Goal: Transaction & Acquisition: Purchase product/service

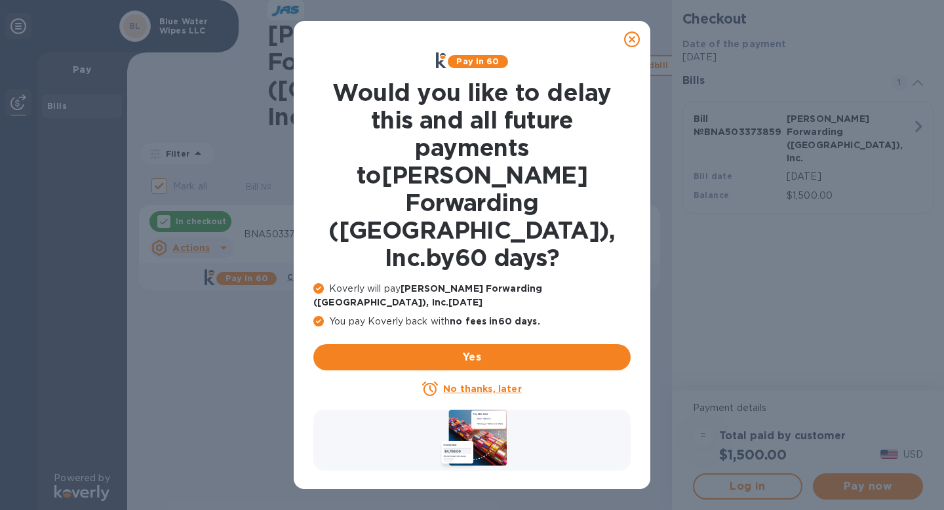
click at [635, 43] on icon at bounding box center [632, 39] width 16 height 16
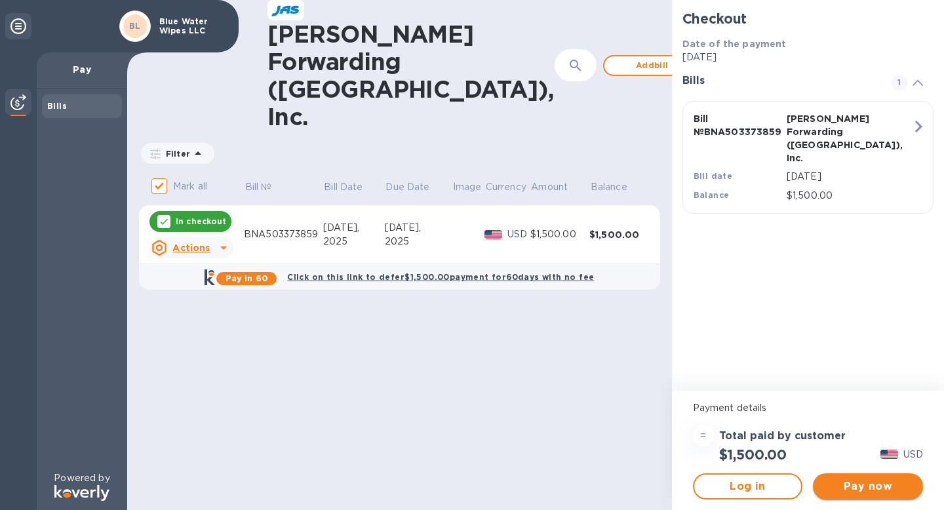
click at [849, 479] on span "Pay now" at bounding box center [868, 487] width 89 height 16
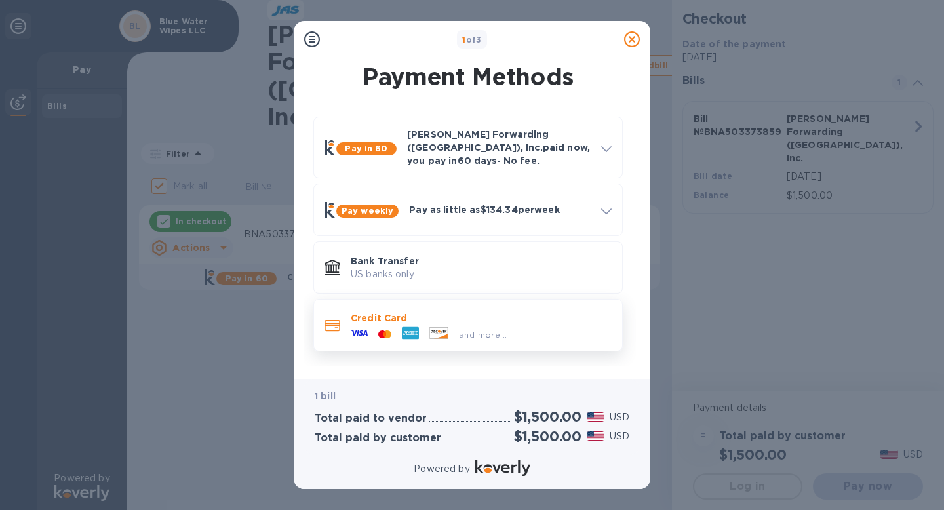
click at [471, 333] on div "and more..." at bounding box center [429, 335] width 167 height 20
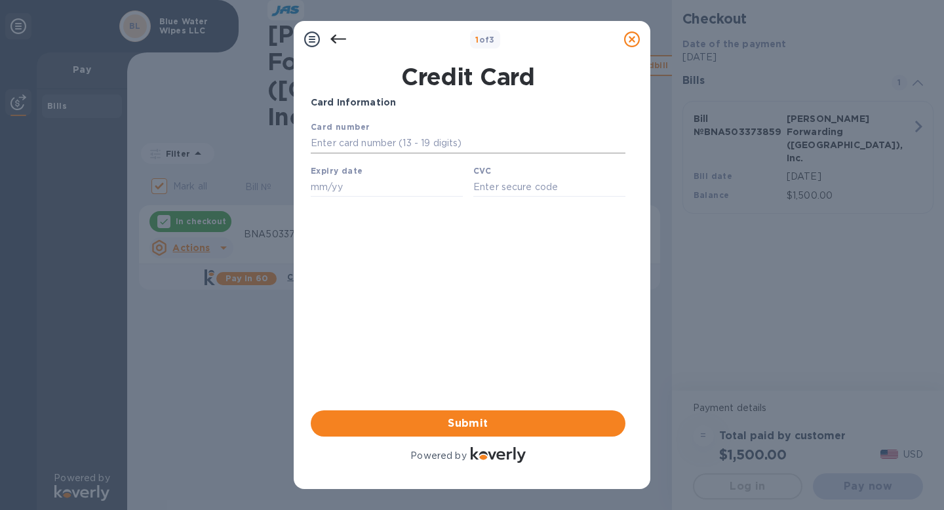
click at [371, 148] on input "text" at bounding box center [468, 144] width 315 height 20
type input "[CREDIT_CARD_NUMBER]"
click at [344, 188] on input "09/28" at bounding box center [387, 187] width 152 height 20
type input "09/29"
click at [513, 180] on input "text" at bounding box center [549, 187] width 152 height 20
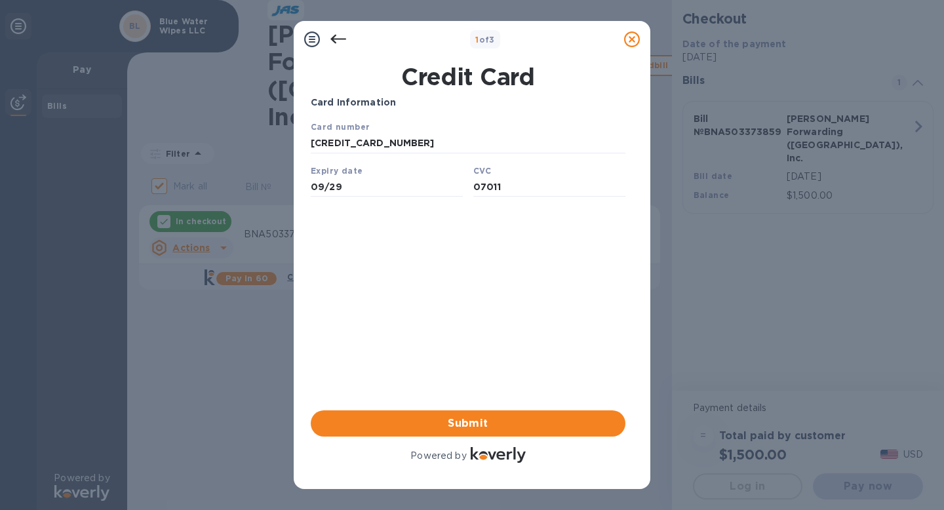
type input "07011"
click at [475, 290] on div "Card Information Your browser does not support iframes Submit Powered by" at bounding box center [468, 281] width 315 height 370
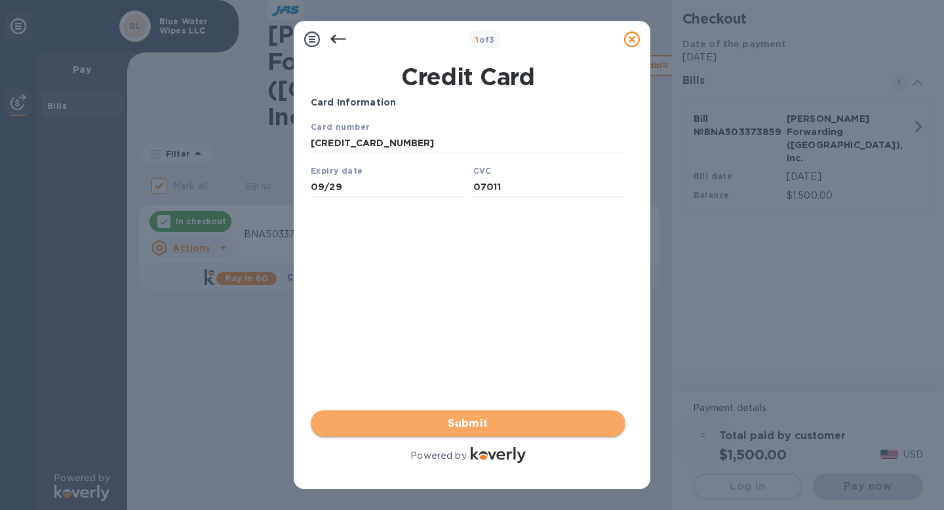
click at [468, 418] on span "Submit" at bounding box center [468, 424] width 294 height 16
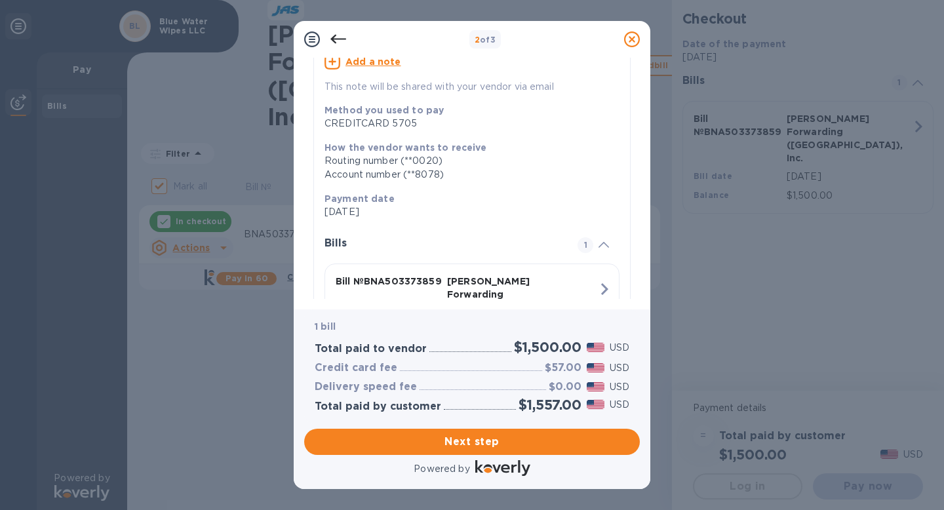
scroll to position [218, 0]
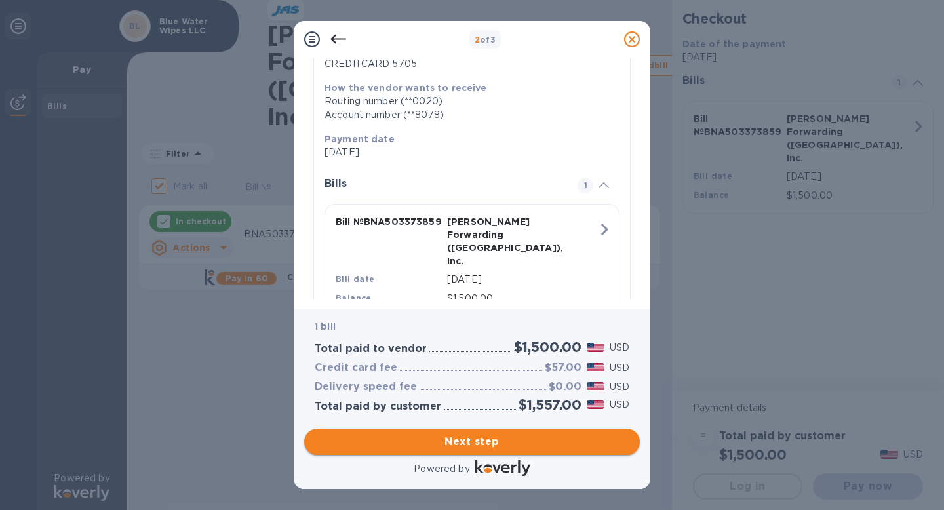
click at [481, 441] on span "Next step" at bounding box center [472, 442] width 315 height 16
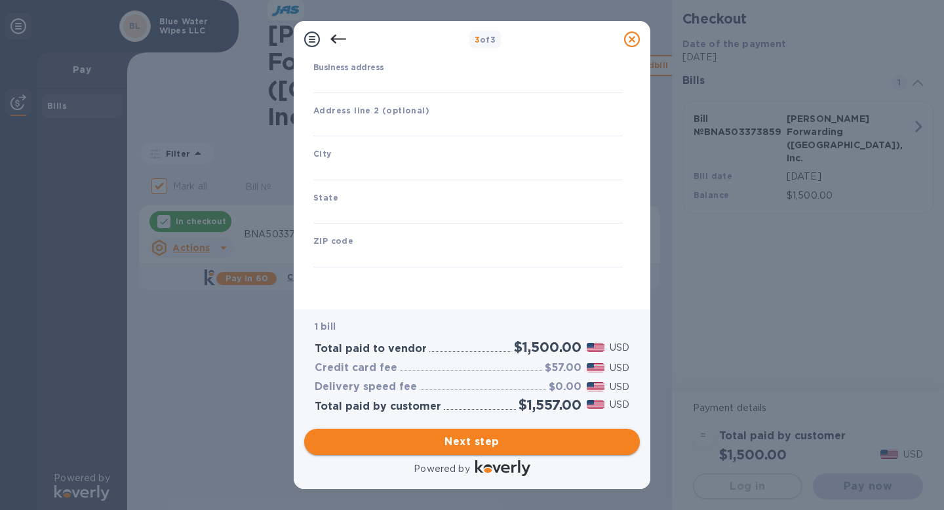
type input "[GEOGRAPHIC_DATA]"
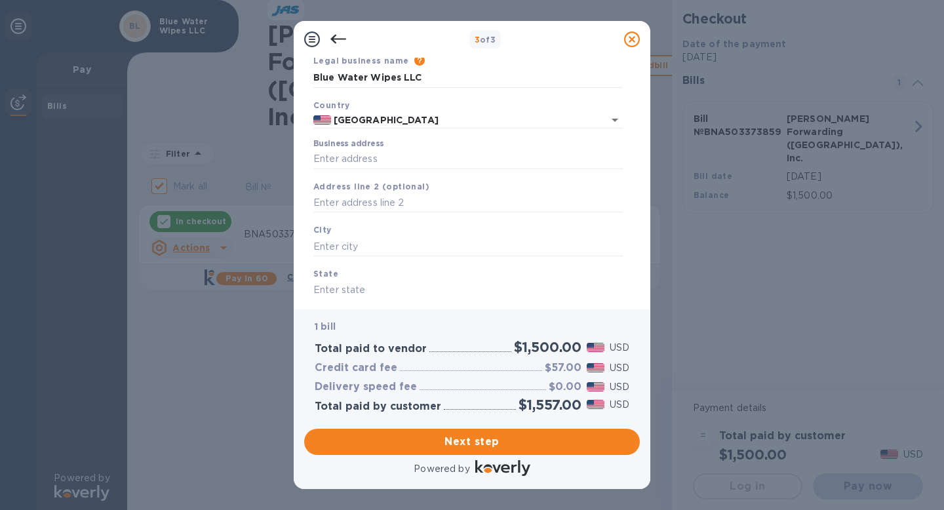
scroll to position [66, 0]
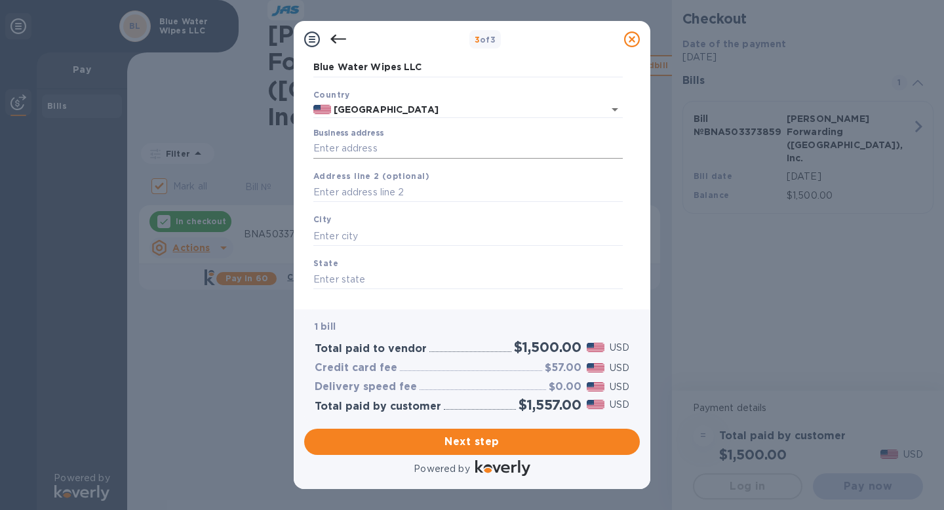
click at [430, 157] on input "Business address" at bounding box center [468, 149] width 310 height 20
type input "[STREET_ADDRESS]"
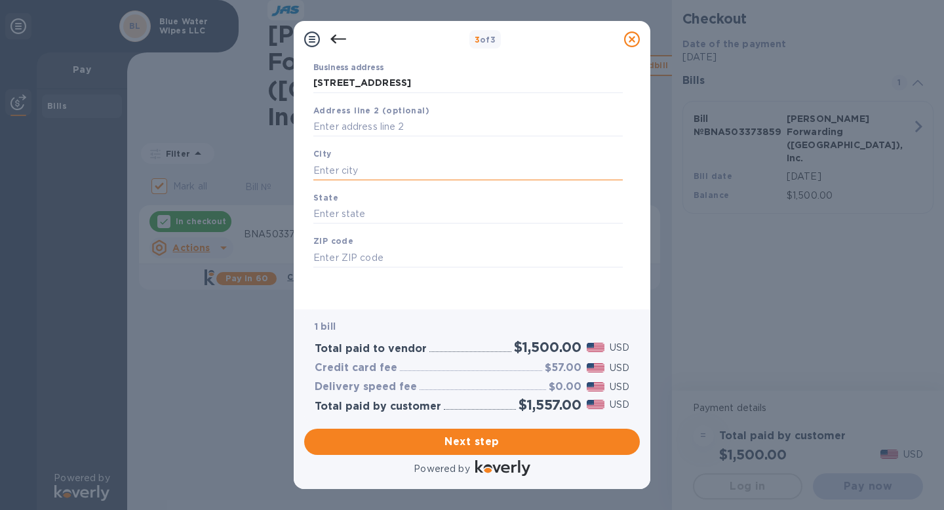
click at [371, 169] on input "text" at bounding box center [468, 171] width 310 height 20
type input "East Orange"
type input "NJ"
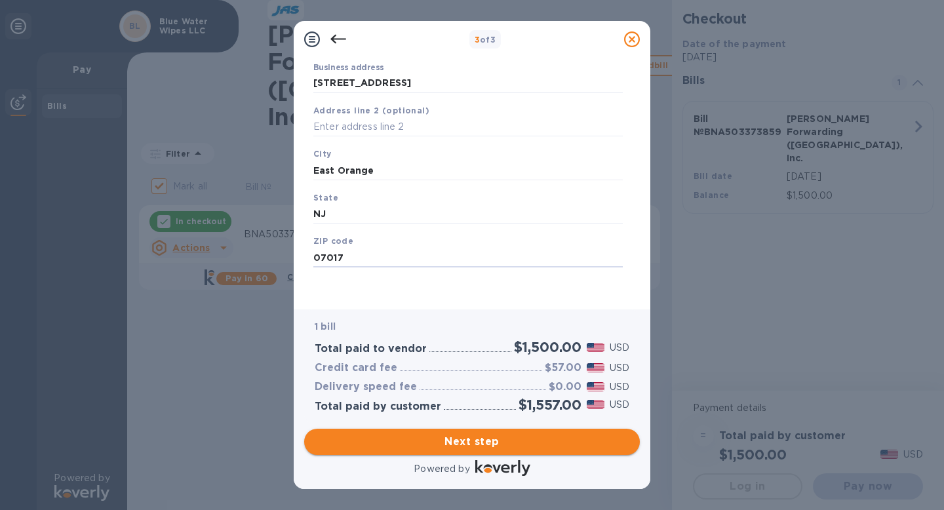
type input "07017"
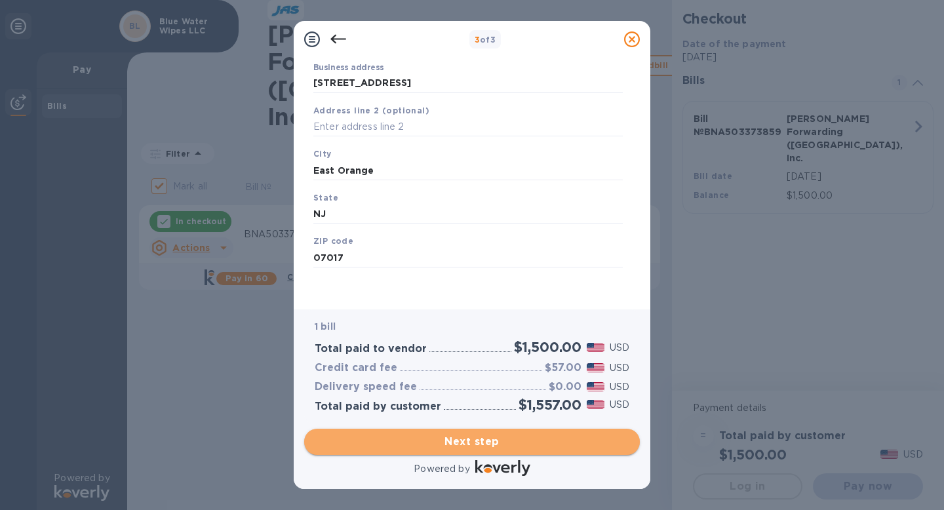
click at [443, 445] on span "Next step" at bounding box center [472, 442] width 315 height 16
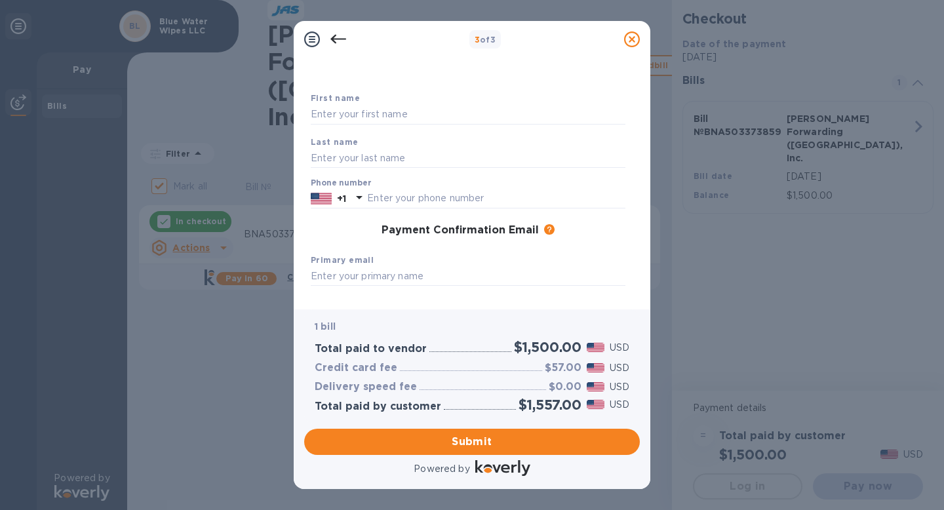
scroll to position [37, 0]
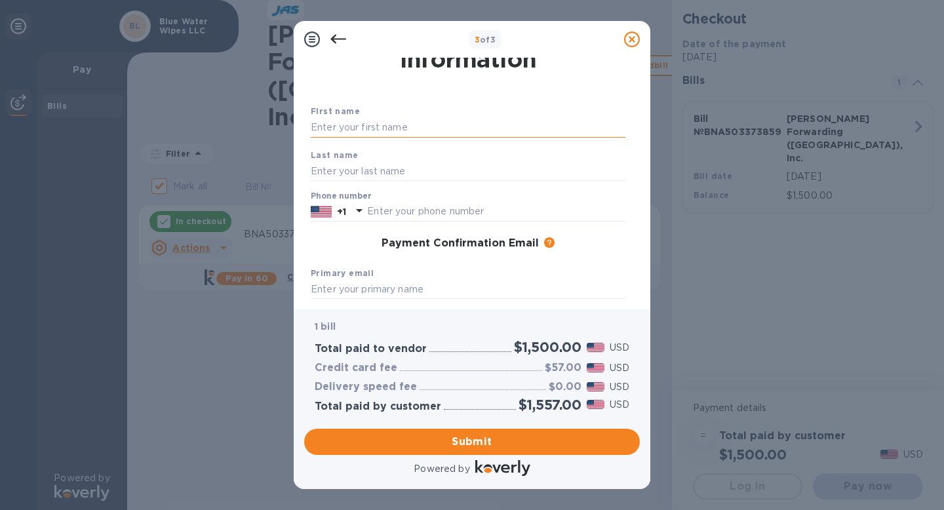
click at [361, 123] on input "text" at bounding box center [468, 128] width 315 height 20
type input "FATMA"
type input "OZBAY"
click at [390, 213] on input "text" at bounding box center [496, 212] width 258 height 20
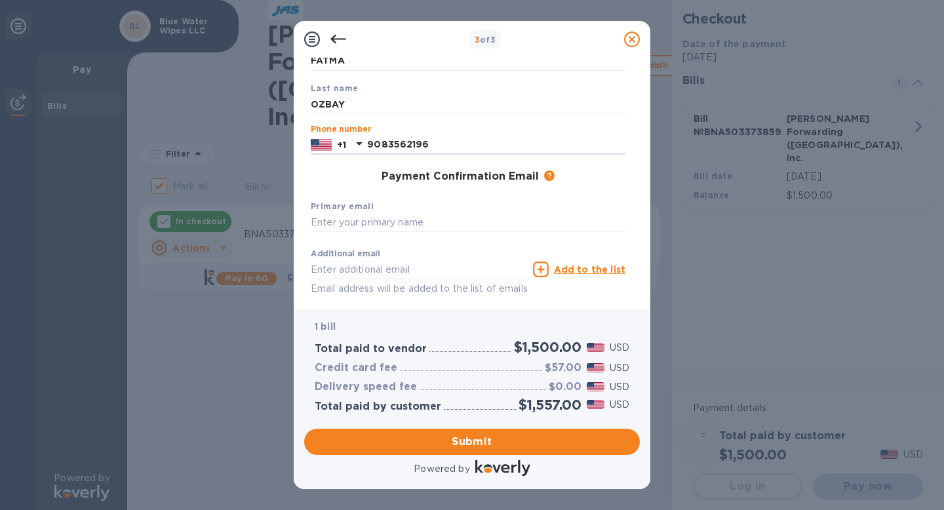
scroll to position [125, 0]
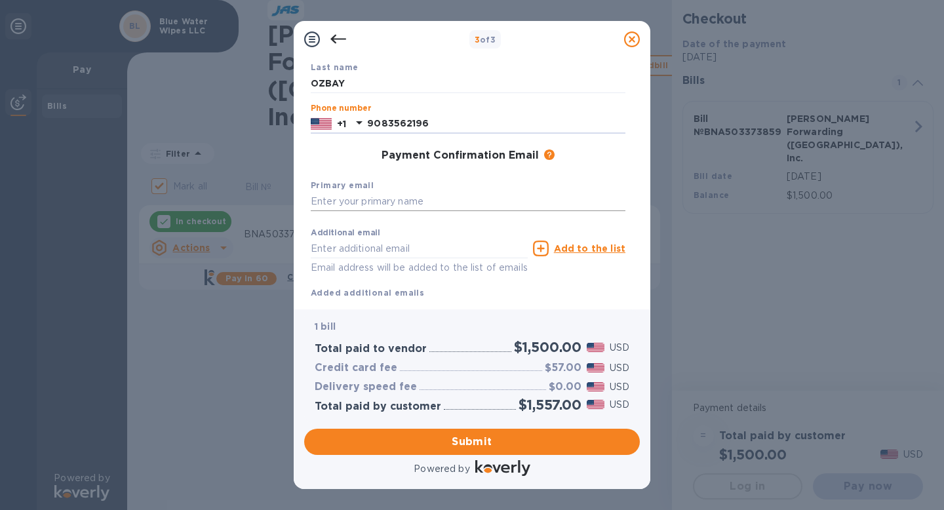
type input "9083562196"
click at [391, 201] on input "text" at bounding box center [468, 202] width 315 height 20
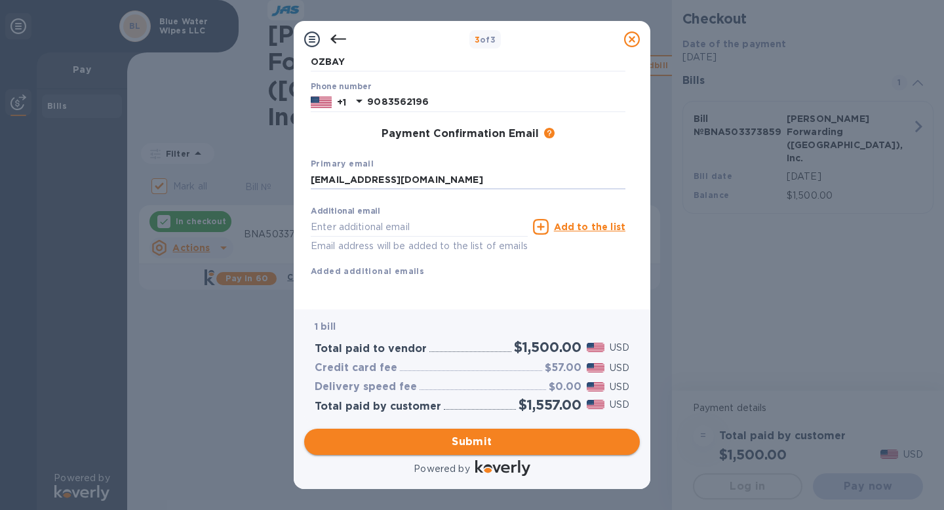
type input "[EMAIL_ADDRESS][DOMAIN_NAME]"
click at [469, 441] on span "Submit" at bounding box center [472, 442] width 315 height 16
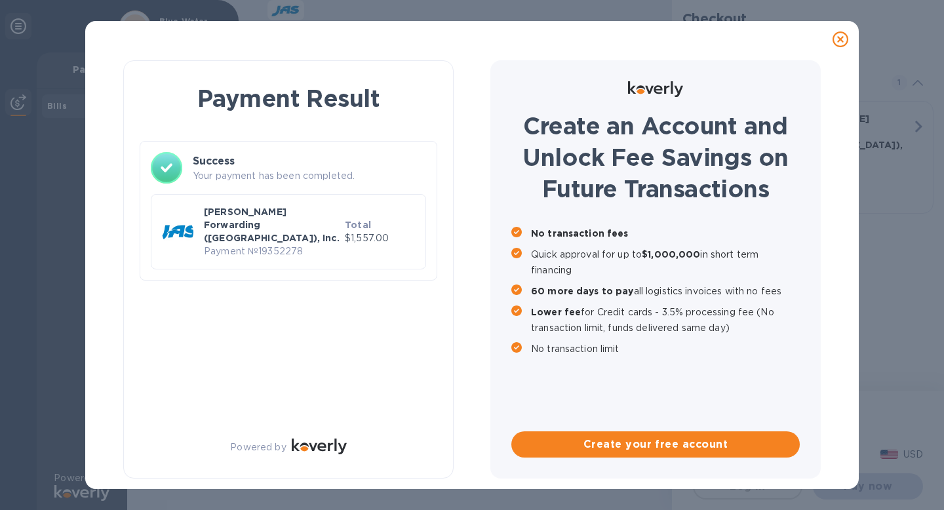
checkbox input "false"
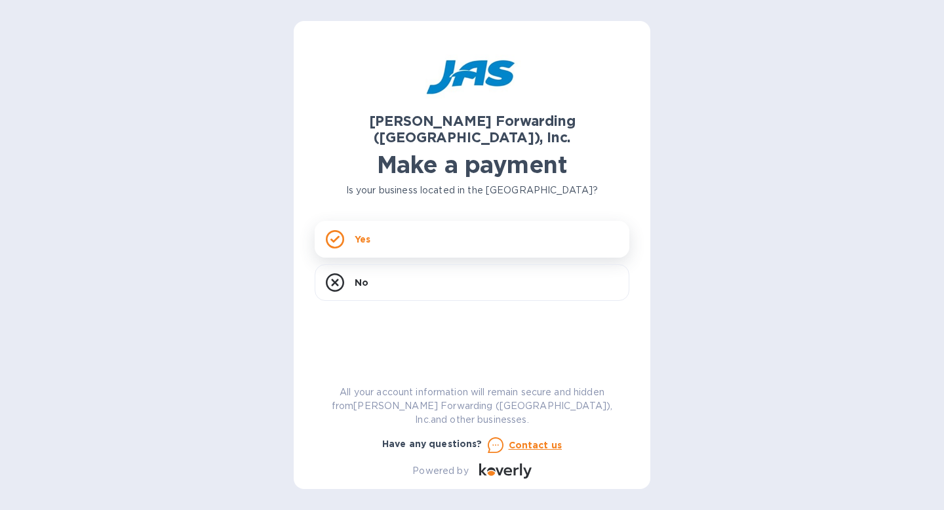
click at [510, 221] on div "Yes" at bounding box center [472, 239] width 315 height 37
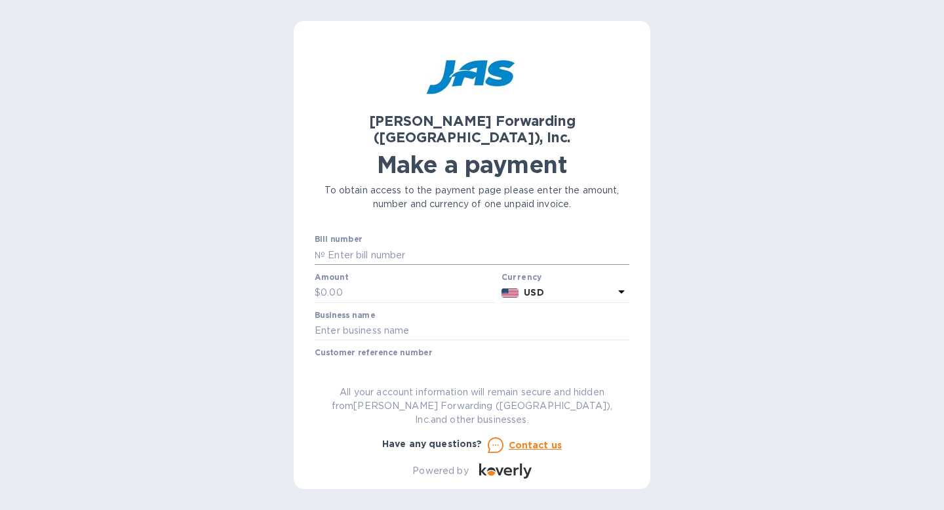
click at [452, 245] on input "text" at bounding box center [477, 255] width 304 height 20
type input "BNA503373859"
click at [399, 283] on input "text" at bounding box center [409, 293] width 176 height 20
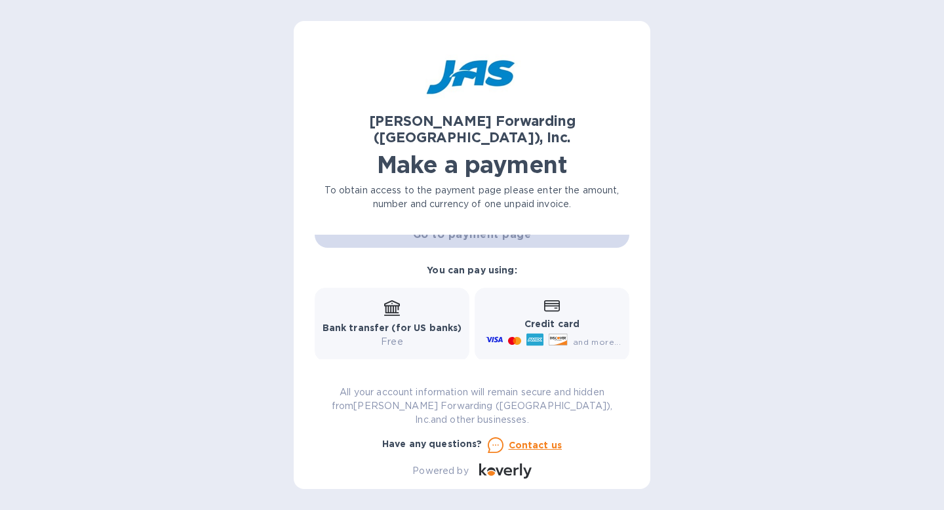
scroll to position [228, 0]
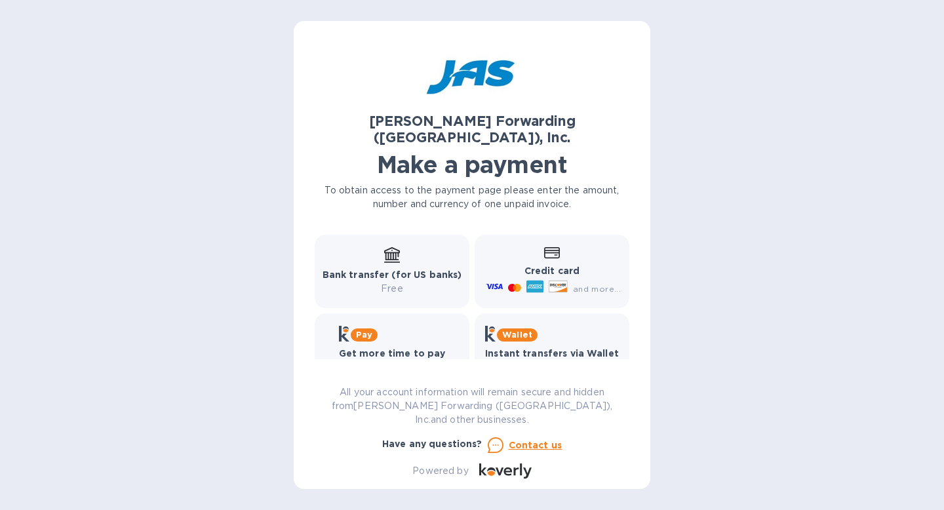
click at [562, 281] on icon at bounding box center [558, 287] width 19 height 12
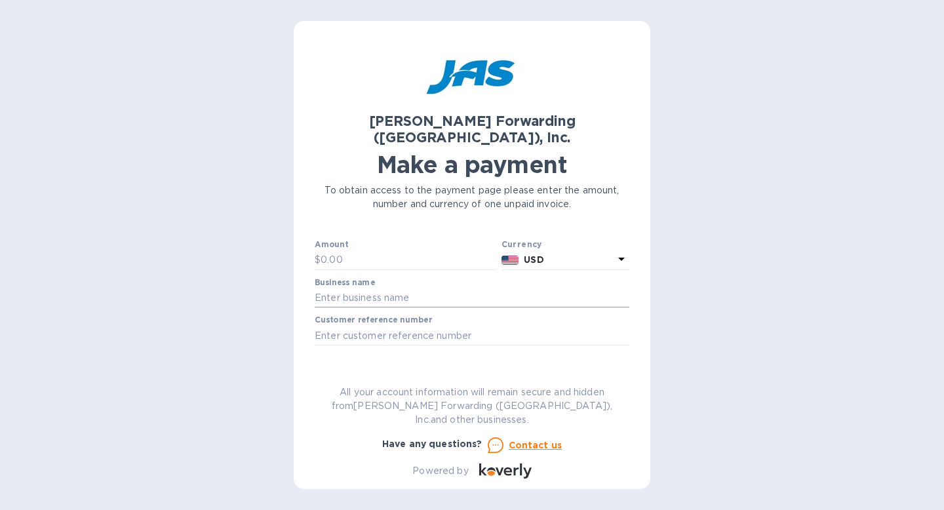
scroll to position [33, 0]
click at [371, 288] on input "text" at bounding box center [472, 298] width 315 height 20
type input "Blue Water Wipes LLC"
click at [389, 325] on input "text" at bounding box center [472, 335] width 315 height 20
type input "BLUWATMLR"
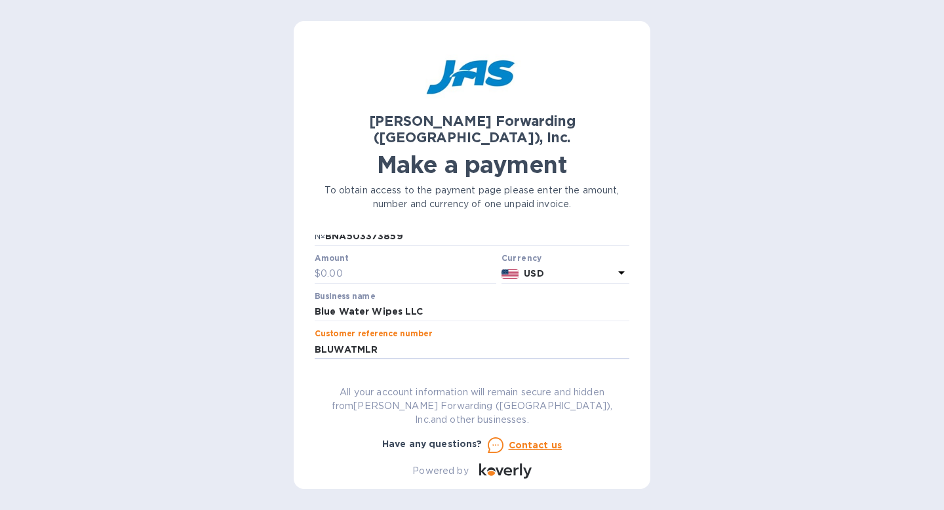
scroll to position [20, 0]
click at [366, 264] on input "text" at bounding box center [409, 274] width 176 height 20
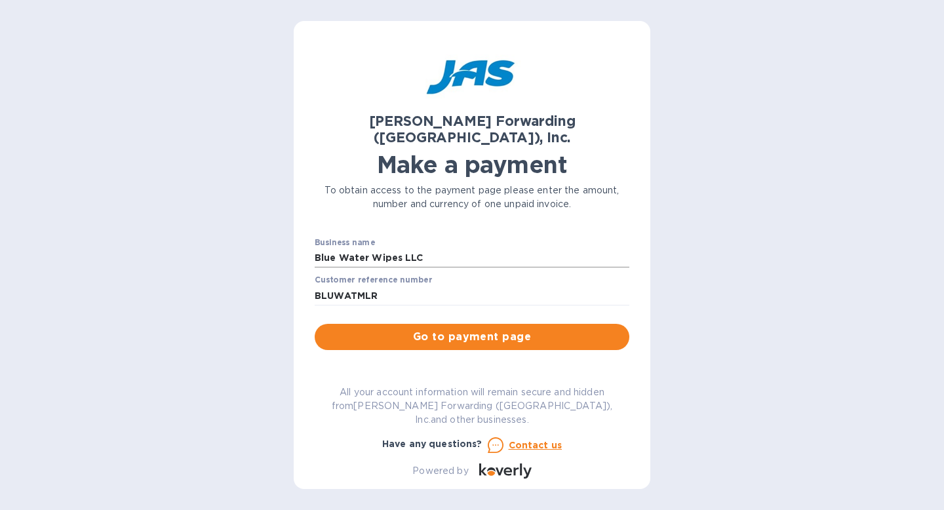
scroll to position [73, 0]
type input "3,450"
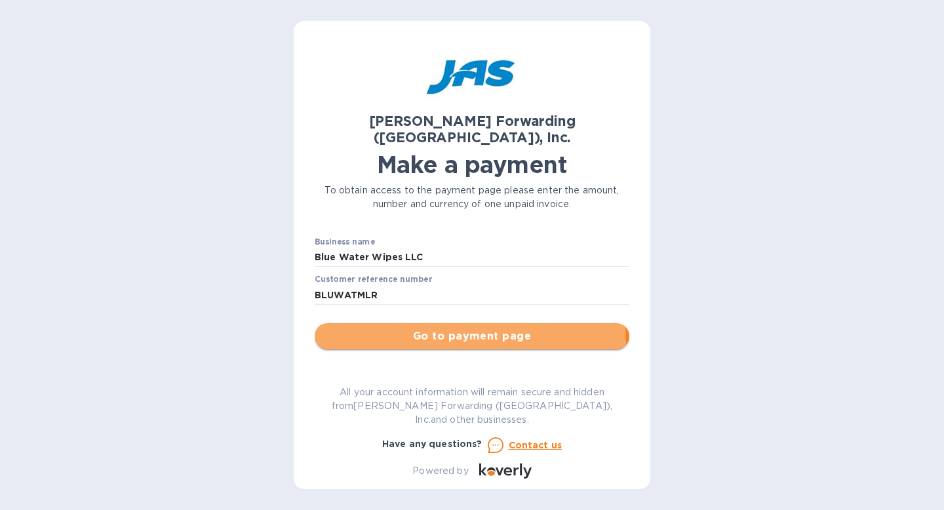
click at [395, 330] on button "Go to payment page" at bounding box center [472, 336] width 315 height 26
